Goal: Task Accomplishment & Management: Manage account settings

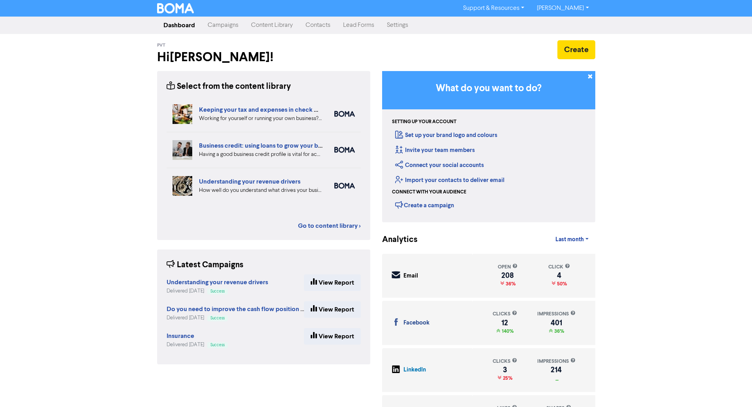
click at [322, 25] on link "Contacts" at bounding box center [317, 25] width 37 height 16
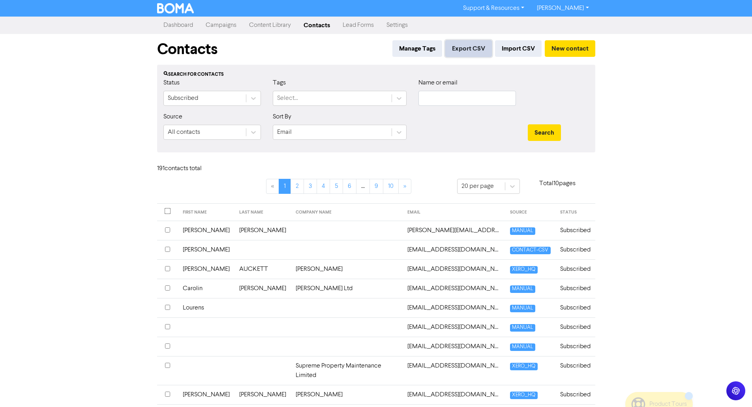
click at [460, 51] on button "Export CSV" at bounding box center [468, 48] width 47 height 17
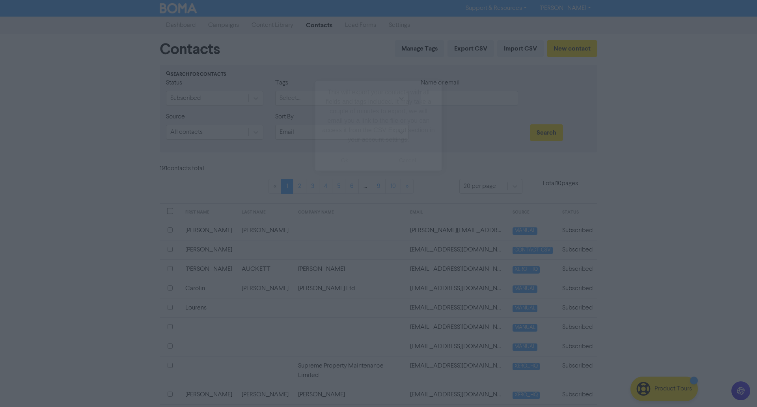
click at [365, 161] on button "ok" at bounding box center [345, 161] width 58 height 20
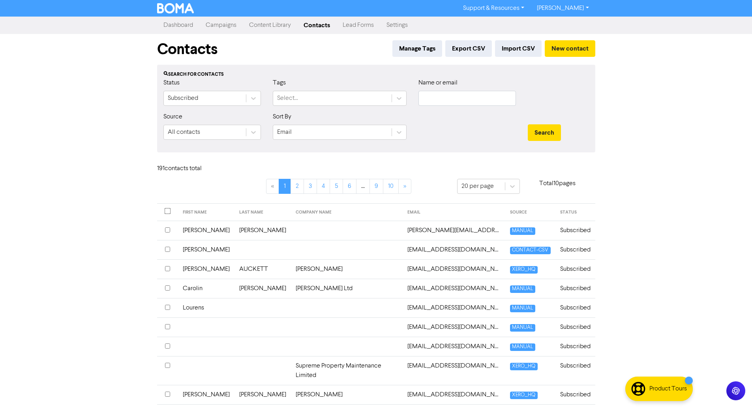
click at [644, 169] on div "Support & Resources Video Tutorials FAQ & Guides Marketing Education [PERSON_NA…" at bounding box center [376, 203] width 752 height 407
click at [471, 48] on button "Export CSV" at bounding box center [468, 48] width 47 height 17
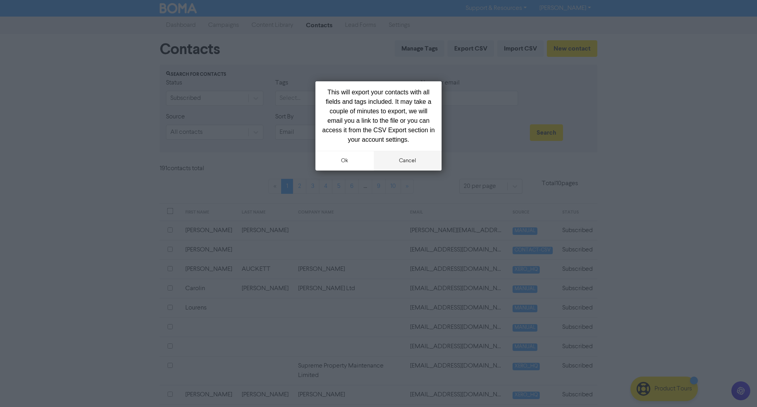
click at [401, 163] on button "cancel" at bounding box center [408, 161] width 68 height 20
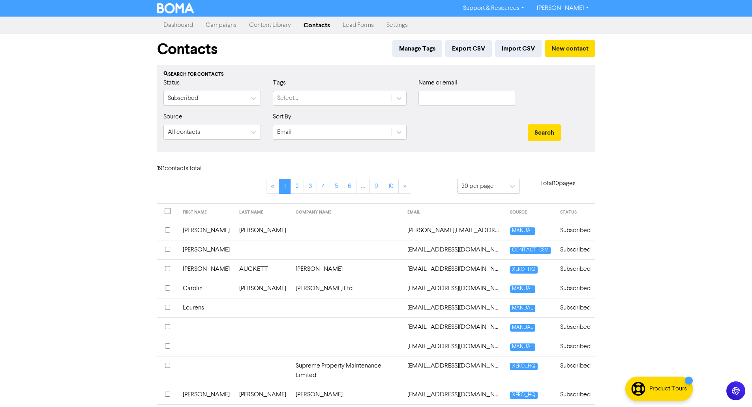
click at [396, 24] on link "Settings" at bounding box center [397, 25] width 34 height 16
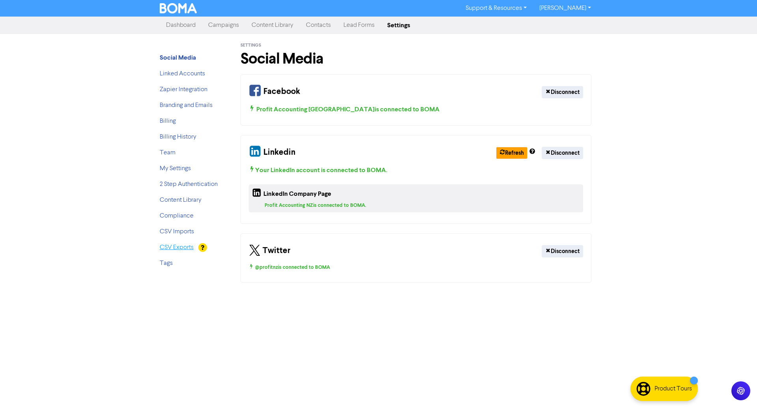
click at [187, 246] on link "CSV Exports" at bounding box center [177, 247] width 34 height 6
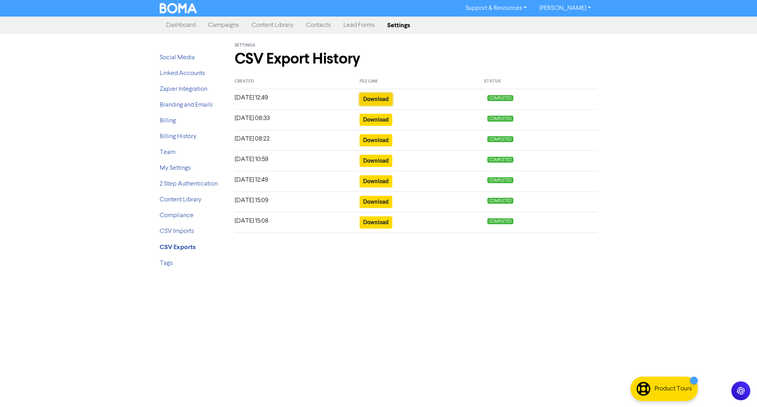
click at [368, 99] on button "Download" at bounding box center [376, 99] width 33 height 12
